Goal: Task Accomplishment & Management: Manage account settings

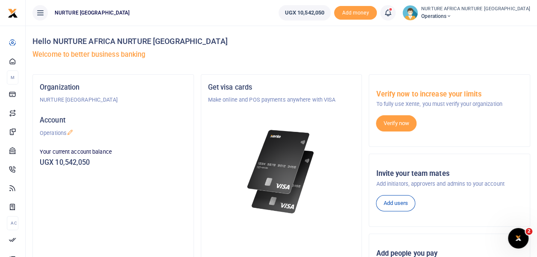
click at [392, 13] on icon at bounding box center [388, 12] width 9 height 9
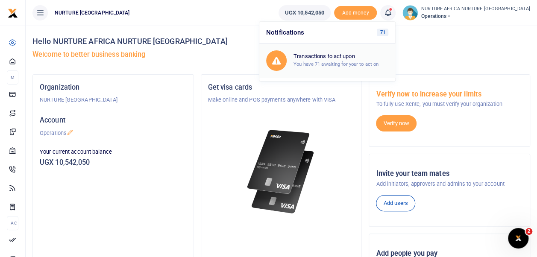
click at [353, 58] on h6 "Transactions to act upon" at bounding box center [341, 56] width 95 height 7
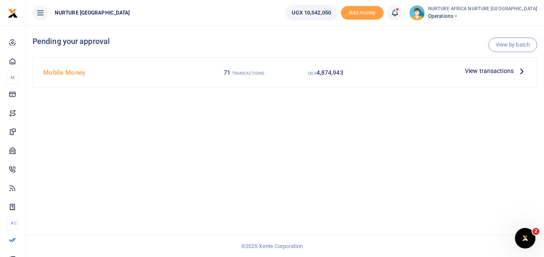
click at [399, 9] on icon at bounding box center [394, 12] width 9 height 9
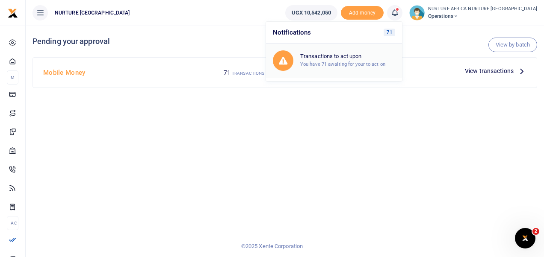
click at [356, 64] on small "You have 71 awaiting for your to act on" at bounding box center [342, 64] width 85 height 6
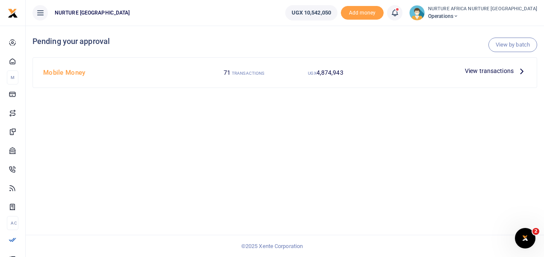
click at [200, 118] on div "View by batch Pending your approval Mobile Money 71 TRANSACTIONS UGX 4,874,943 …" at bounding box center [285, 142] width 518 height 232
click at [480, 70] on span "View transactions" at bounding box center [489, 70] width 49 height 9
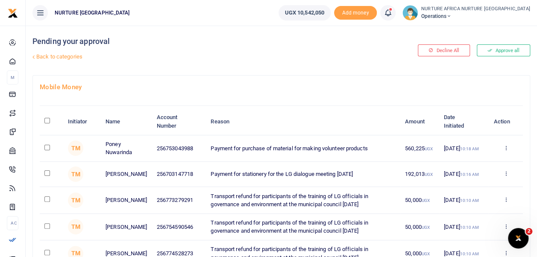
click at [45, 150] on td at bounding box center [52, 148] width 24 height 26
click at [45, 148] on input "checkbox" at bounding box center [47, 148] width 6 height 6
checkbox input "true"
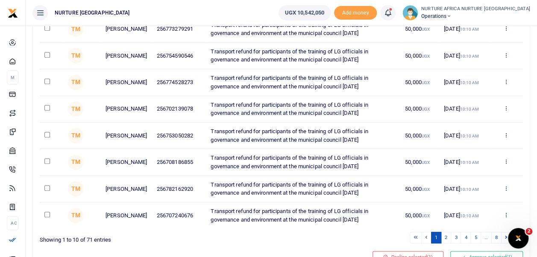
scroll to position [212, 0]
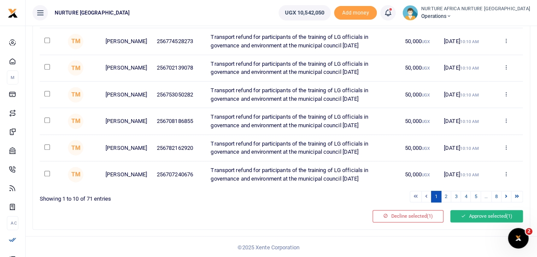
click at [477, 215] on button "Approve selected (1)" at bounding box center [486, 216] width 73 height 12
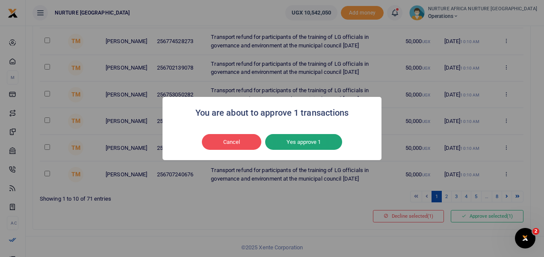
click at [304, 139] on button "Yes approve 1" at bounding box center [303, 142] width 77 height 16
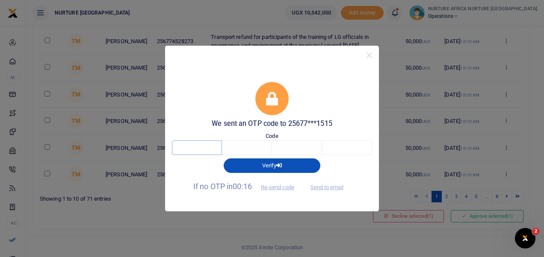
click at [199, 153] on input "text" at bounding box center [197, 148] width 50 height 15
type input "8"
type input "1"
type input "3"
type input "9"
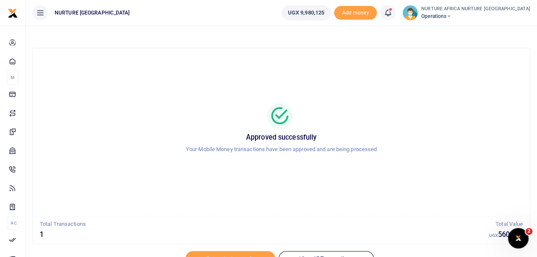
click at [392, 11] on icon at bounding box center [388, 12] width 9 height 9
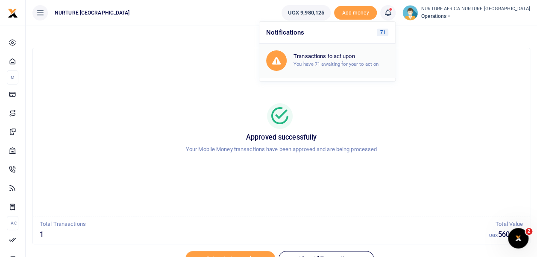
click at [348, 61] on small "You have 71 awaiting for your to act on" at bounding box center [336, 64] width 85 height 6
